Goal: Check status: Check status

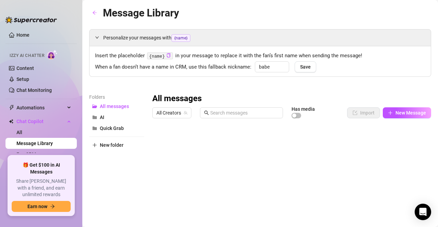
click at [21, 36] on link "Home" at bounding box center [22, 34] width 13 height 5
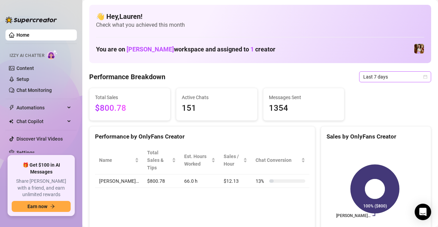
click at [422, 80] on div "Last 7 days" at bounding box center [395, 76] width 72 height 11
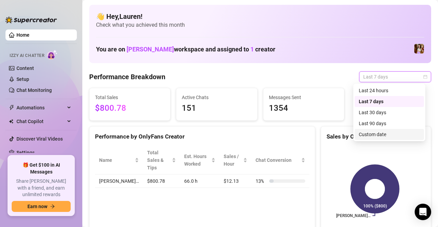
click at [381, 131] on div "Custom date" at bounding box center [388, 135] width 61 height 8
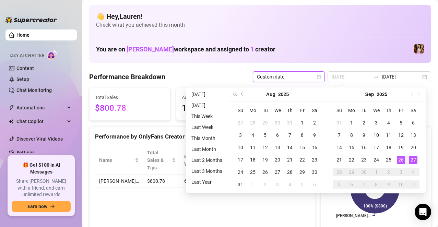
type input "[DATE]"
click at [399, 158] on div "26" at bounding box center [401, 160] width 8 height 8
click at [411, 159] on div "27" at bounding box center [413, 160] width 8 height 8
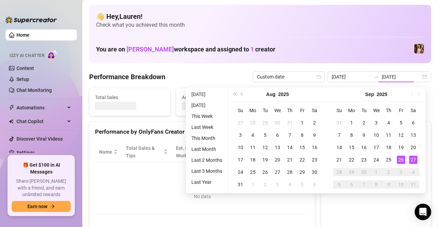
type input "[DATE]"
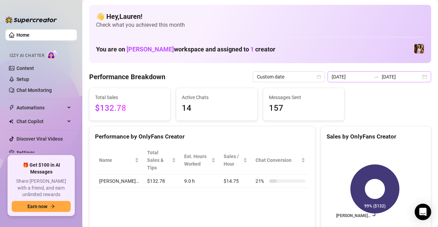
click at [419, 74] on div "[DATE] [DATE]" at bounding box center [379, 76] width 104 height 11
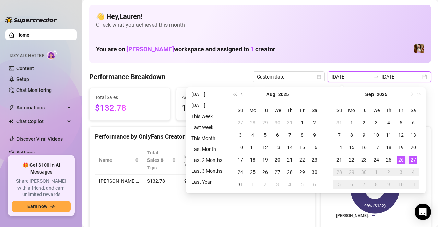
type input "[DATE]"
click at [401, 160] on div "26" at bounding box center [401, 160] width 8 height 8
click at [412, 159] on div "27" at bounding box center [413, 160] width 8 height 8
